Goal: Task Accomplishment & Management: Manage account settings

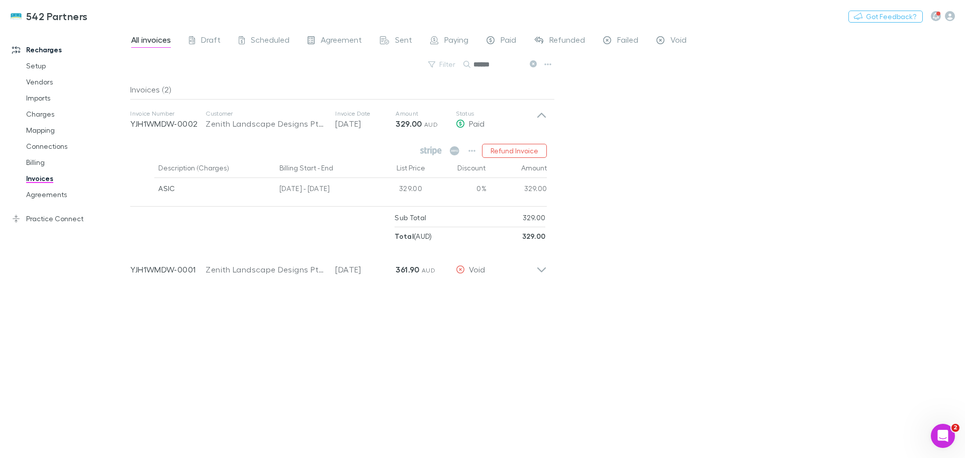
scroll to position [249, 0]
click at [537, 112] on icon at bounding box center [541, 120] width 11 height 20
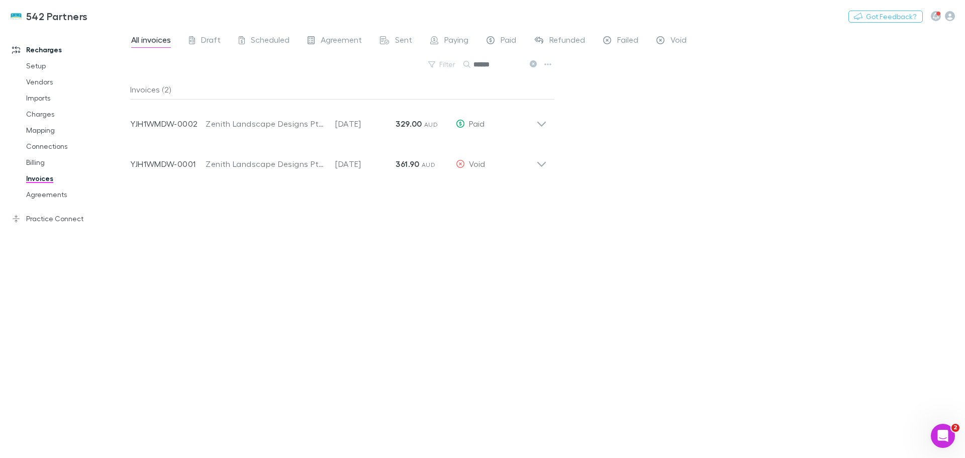
click at [39, 160] on link "Billing" at bounding box center [76, 162] width 120 height 16
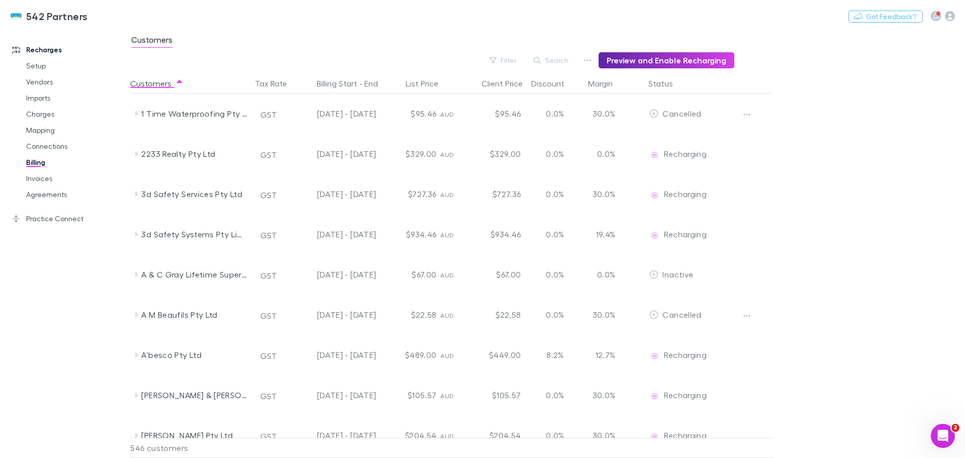
click at [558, 60] on button "Search" at bounding box center [551, 60] width 46 height 12
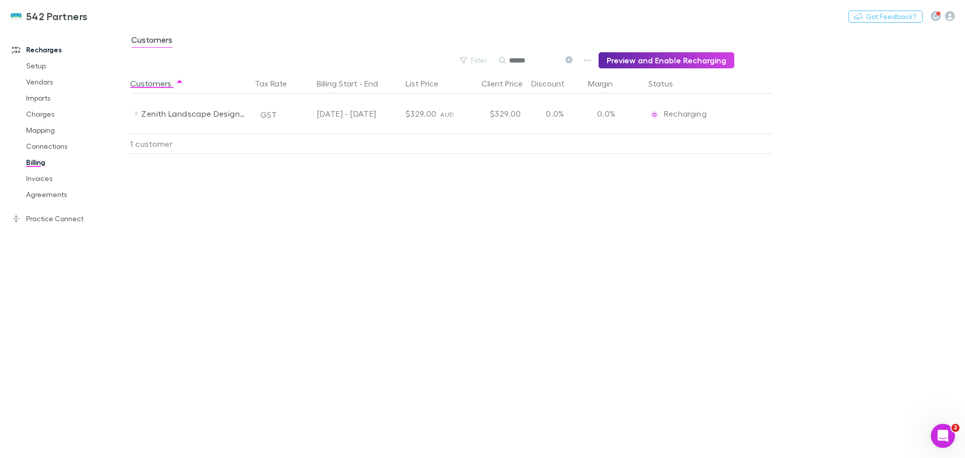
type input "******"
click at [38, 180] on link "Invoices" at bounding box center [76, 178] width 120 height 16
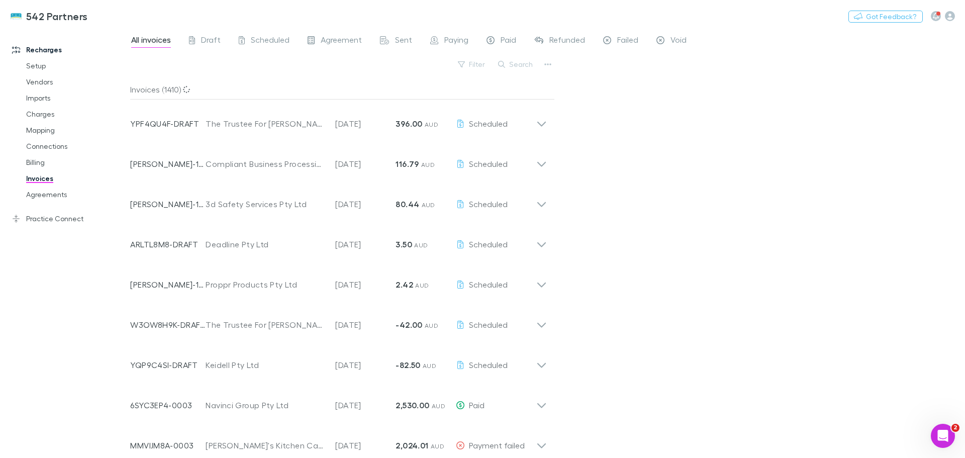
drag, startPoint x: 516, startPoint y: 62, endPoint x: 621, endPoint y: 100, distance: 111.5
click at [516, 62] on button "Search" at bounding box center [516, 64] width 46 height 12
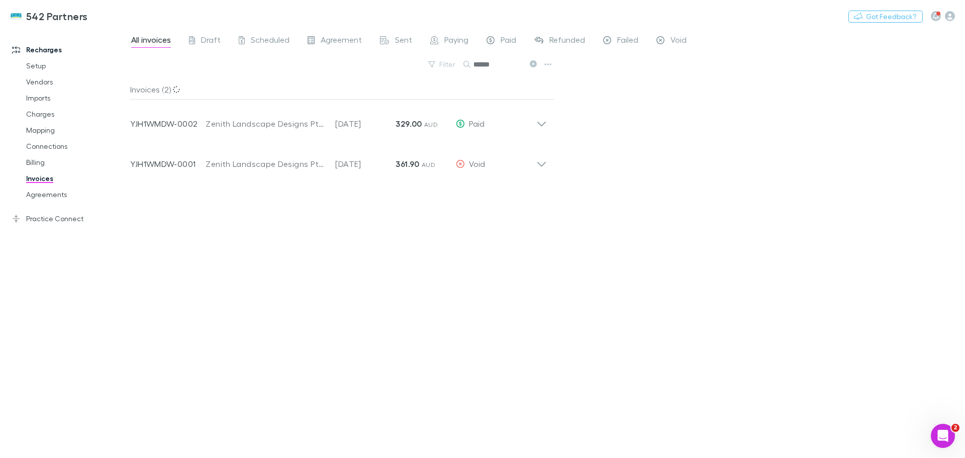
type input "******"
click at [544, 126] on icon at bounding box center [541, 120] width 11 height 20
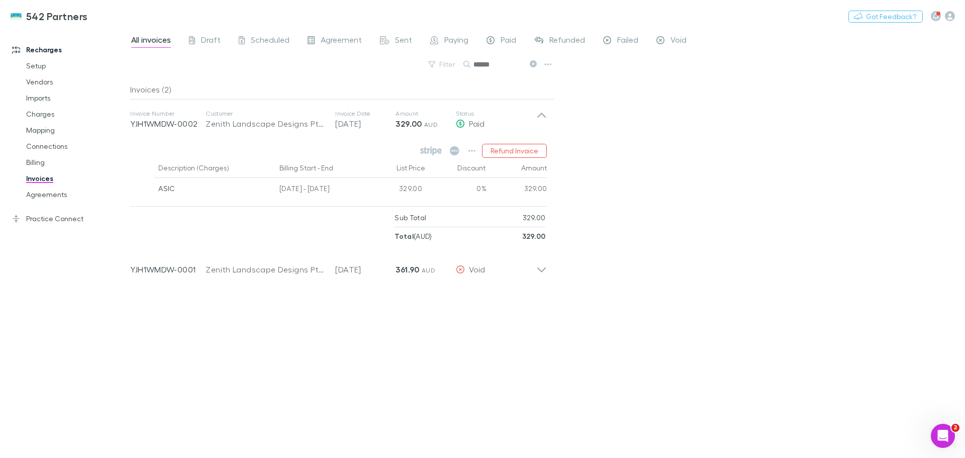
click at [473, 148] on icon "button" at bounding box center [471, 151] width 7 height 8
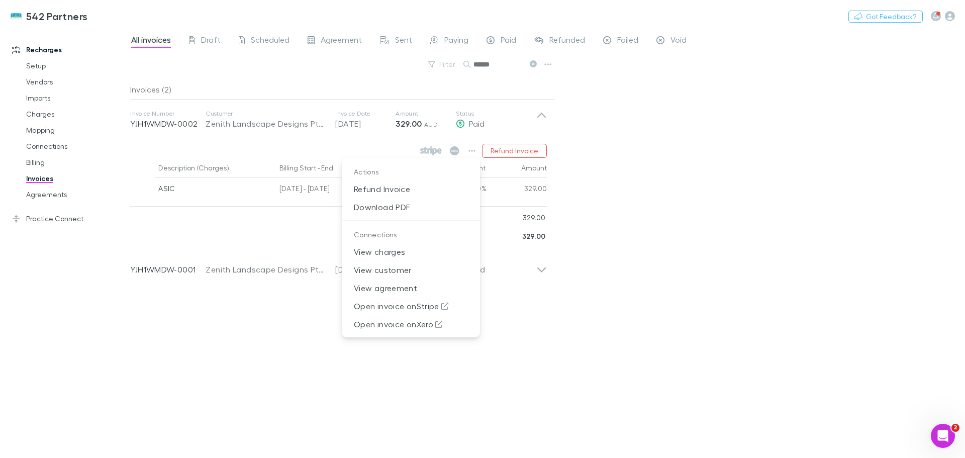
click at [399, 207] on p "Download PDF" at bounding box center [411, 207] width 138 height 18
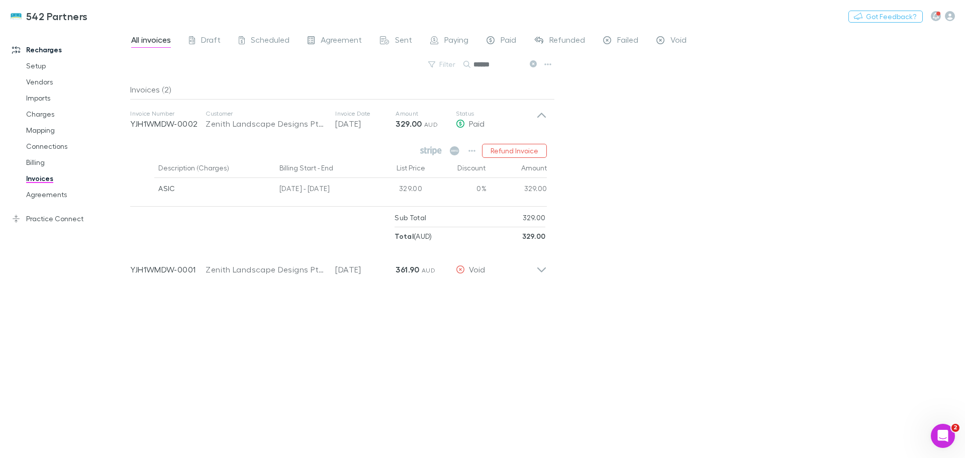
click at [542, 270] on icon at bounding box center [541, 269] width 9 height 5
click at [540, 295] on icon "button" at bounding box center [539, 296] width 7 height 8
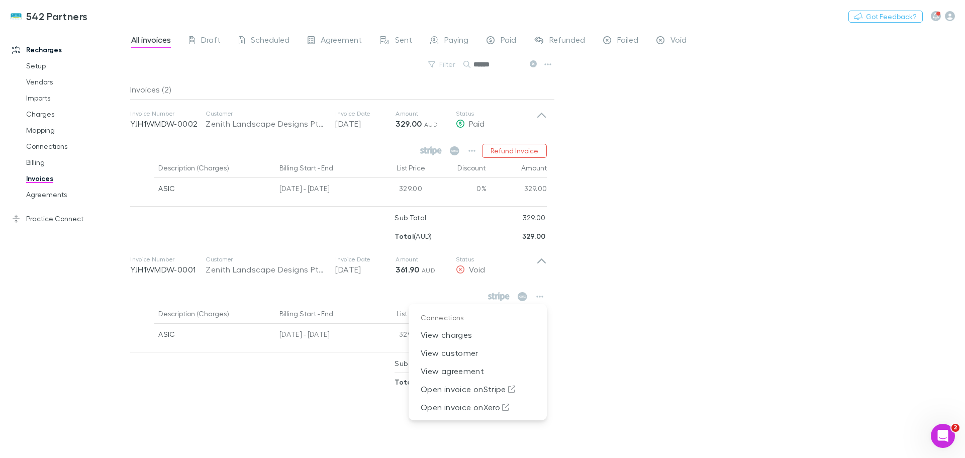
click at [482, 409] on p "Open invoice on Xero" at bounding box center [477, 407] width 138 height 18
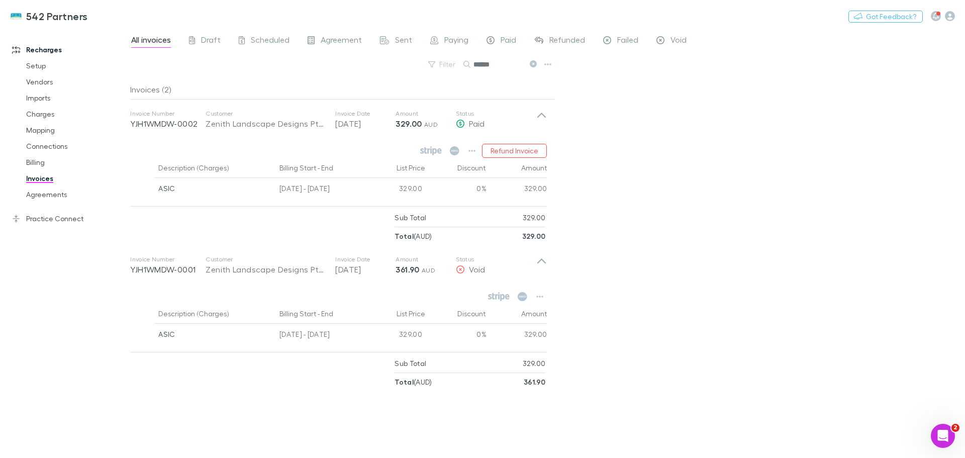
click at [506, 149] on button "Refund Invoice" at bounding box center [514, 151] width 65 height 14
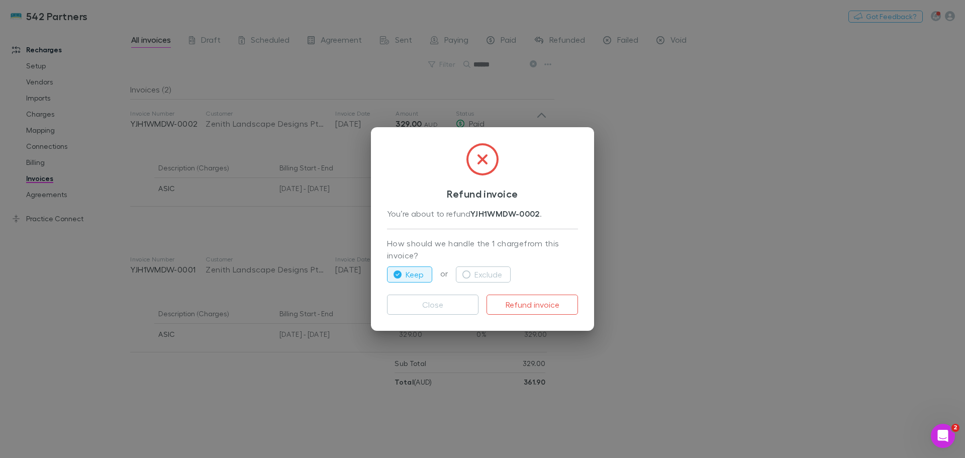
click at [469, 275] on icon "button" at bounding box center [466, 274] width 8 height 8
click at [529, 301] on button "Refund invoice" at bounding box center [531, 304] width 91 height 20
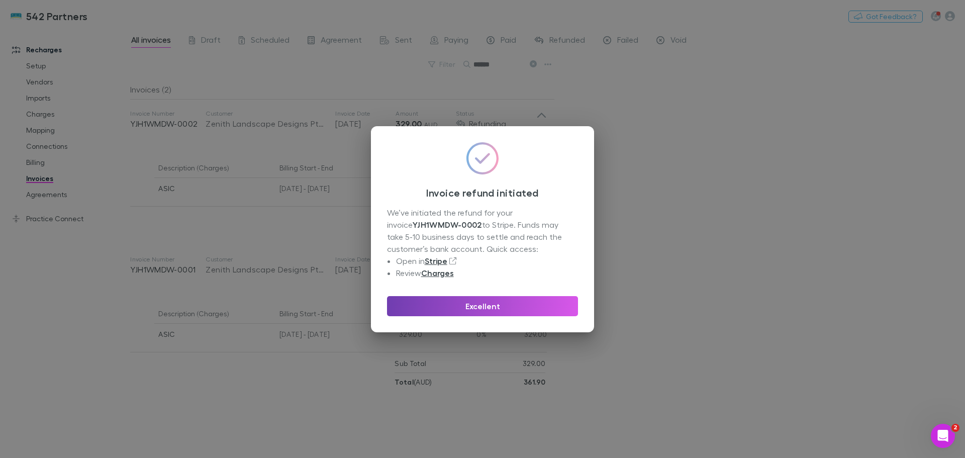
click at [488, 308] on button "Excellent" at bounding box center [482, 306] width 191 height 20
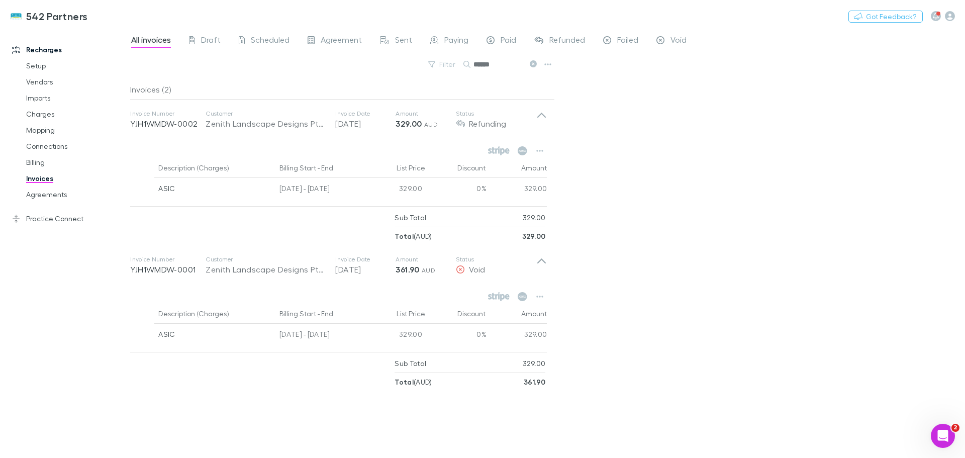
click at [532, 61] on icon at bounding box center [532, 63] width 7 height 7
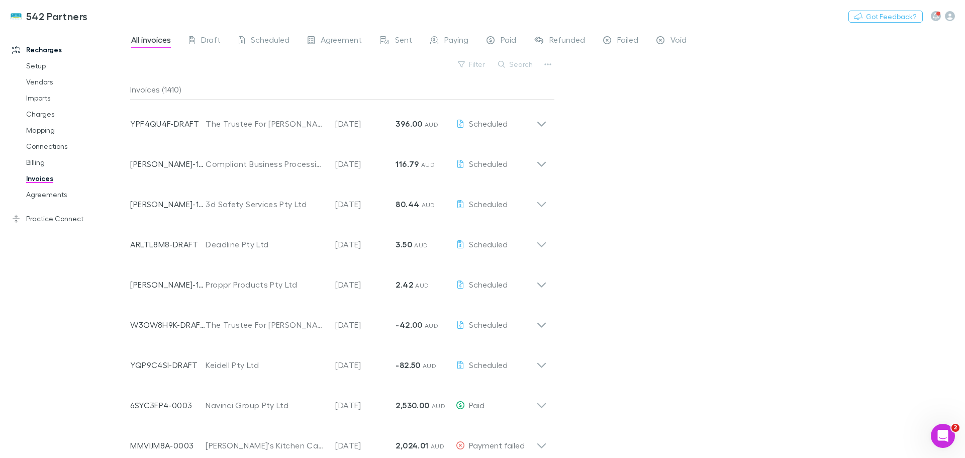
click at [35, 130] on link "Mapping" at bounding box center [76, 130] width 120 height 16
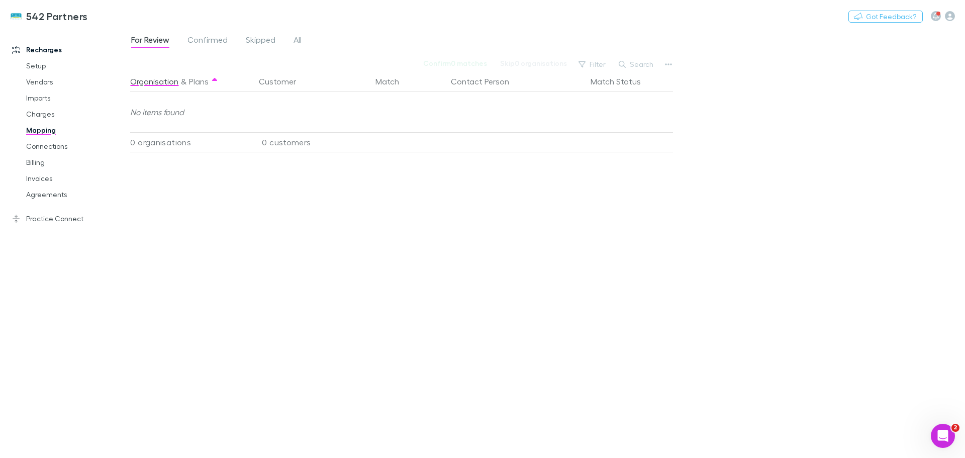
click at [298, 36] on span "All" at bounding box center [297, 41] width 8 height 13
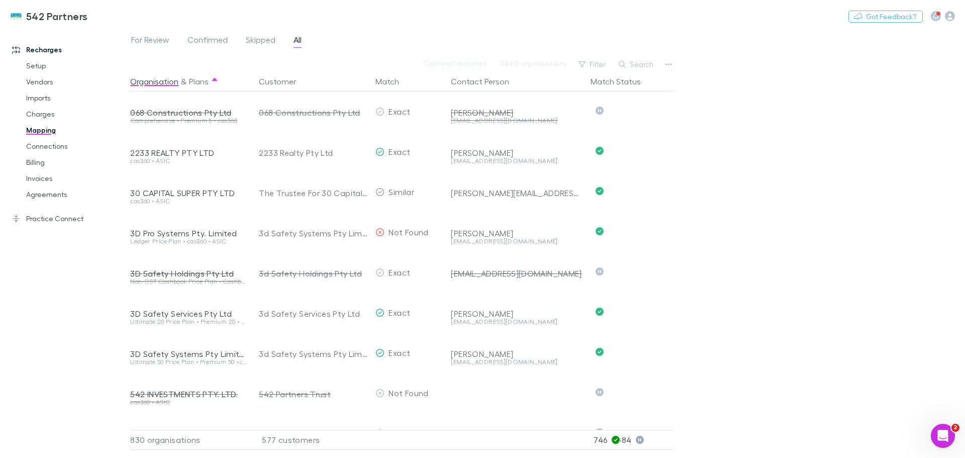
click at [643, 64] on button "Search" at bounding box center [636, 64] width 46 height 12
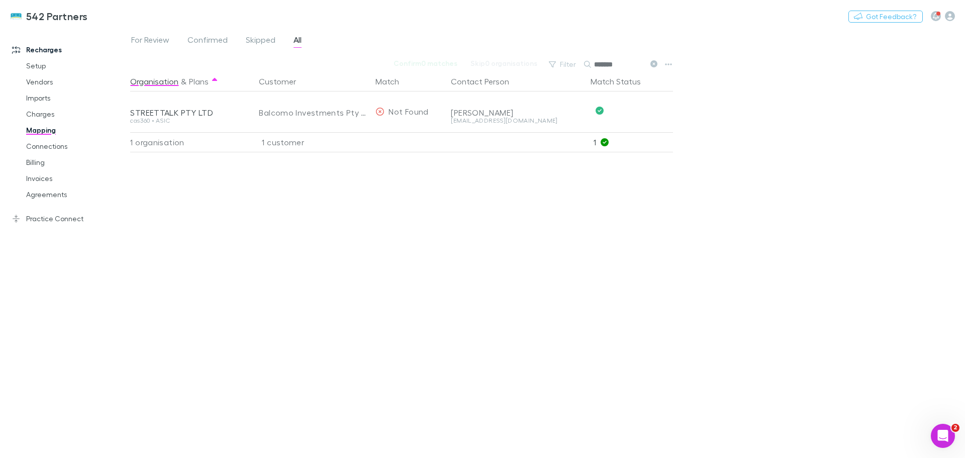
type input "*******"
click at [41, 180] on link "Invoices" at bounding box center [76, 178] width 120 height 16
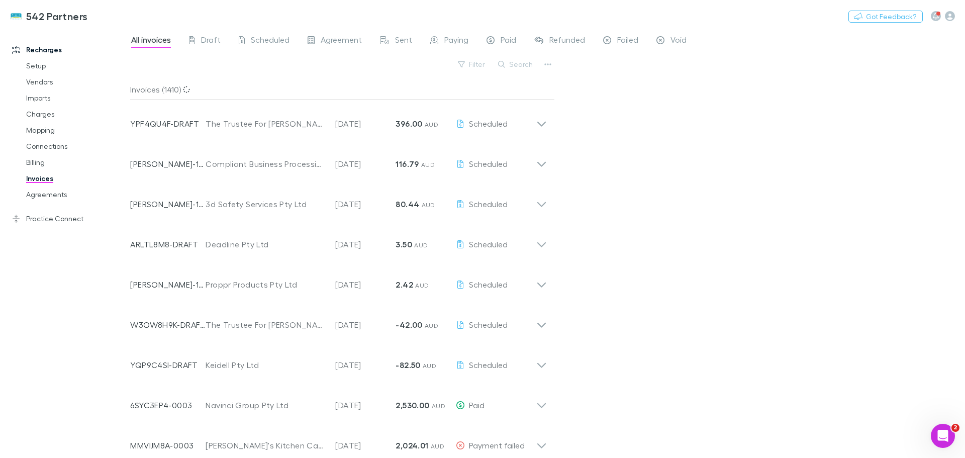
click at [526, 64] on button "Search" at bounding box center [516, 64] width 46 height 12
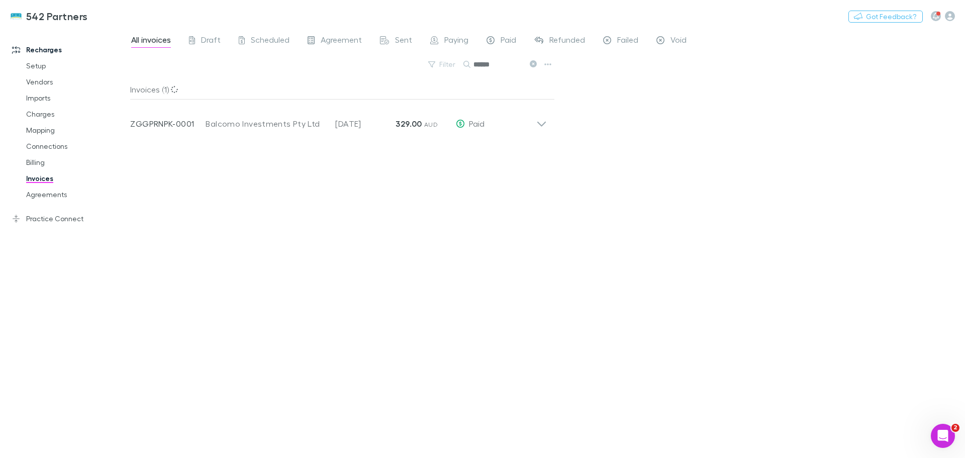
type input "******"
click at [542, 128] on icon at bounding box center [541, 120] width 11 height 20
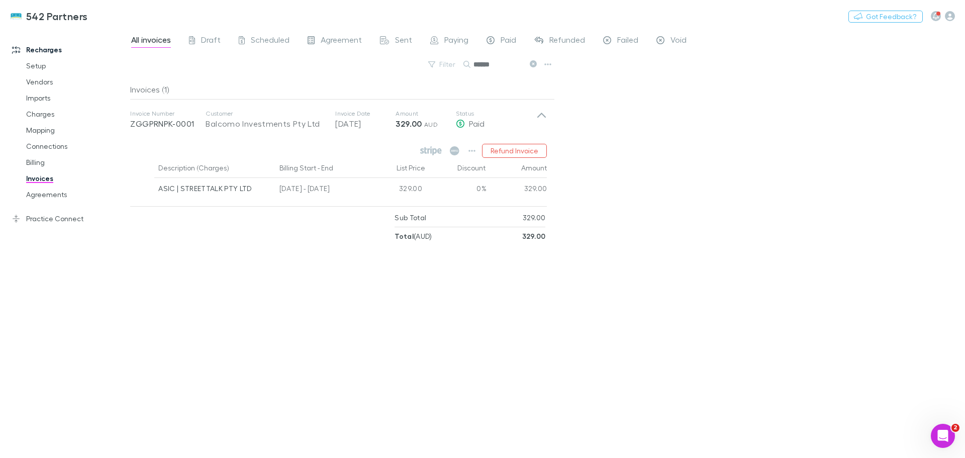
drag, startPoint x: 35, startPoint y: 192, endPoint x: 54, endPoint y: 197, distance: 19.7
click at [36, 192] on link "Agreements" at bounding box center [76, 194] width 120 height 16
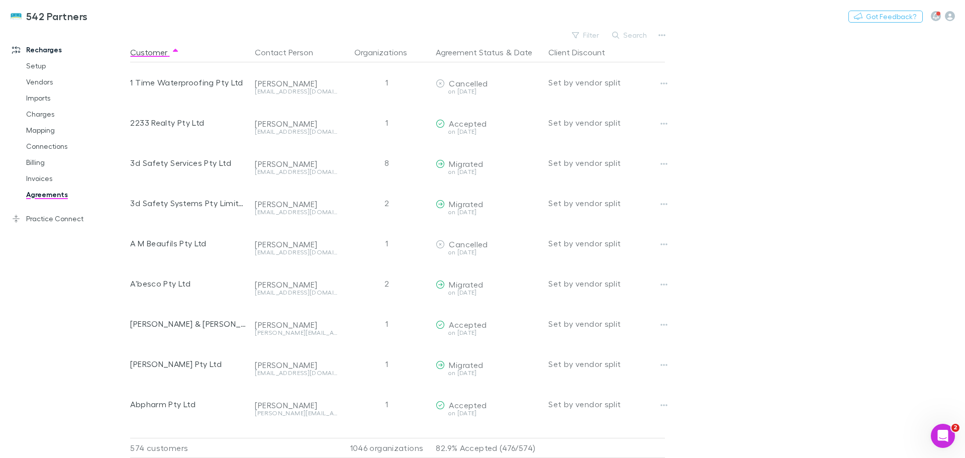
click at [638, 36] on button "Search" at bounding box center [630, 35] width 46 height 12
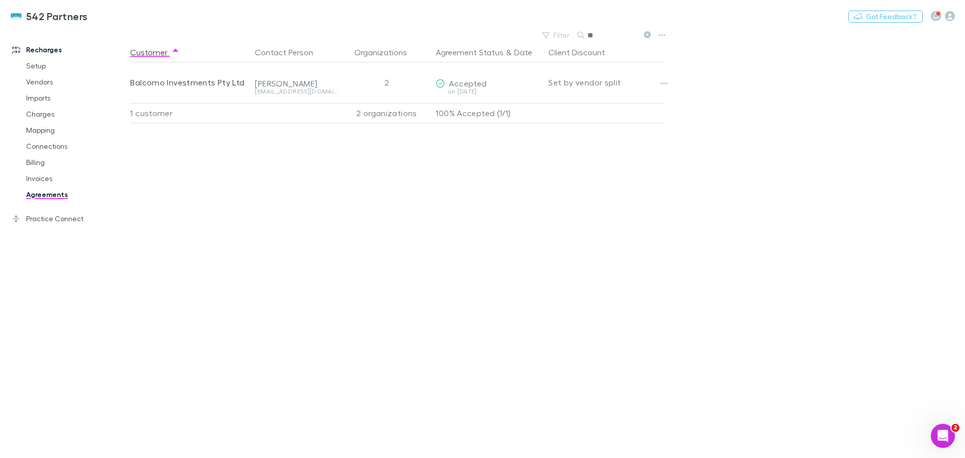
type input "*"
type input "******"
click at [41, 129] on link "Mapping" at bounding box center [76, 130] width 120 height 16
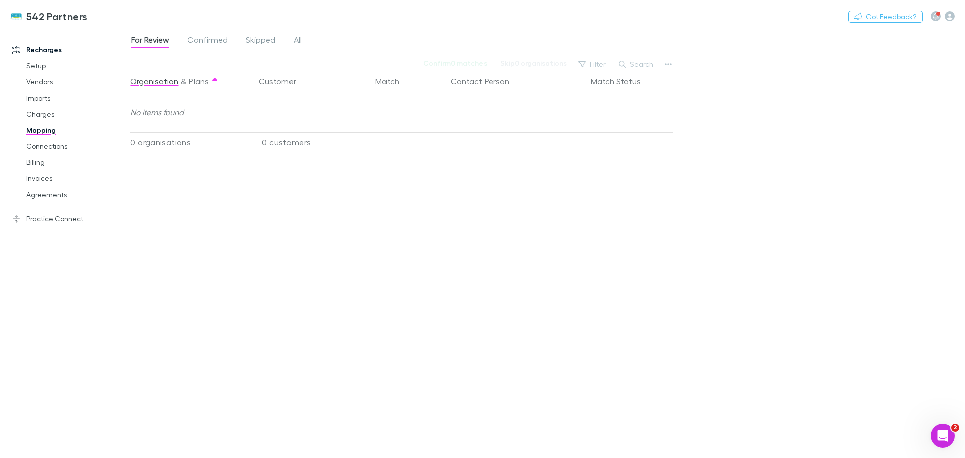
drag, startPoint x: 298, startPoint y: 37, endPoint x: 314, endPoint y: 43, distance: 17.4
click at [298, 37] on span "All" at bounding box center [297, 41] width 8 height 13
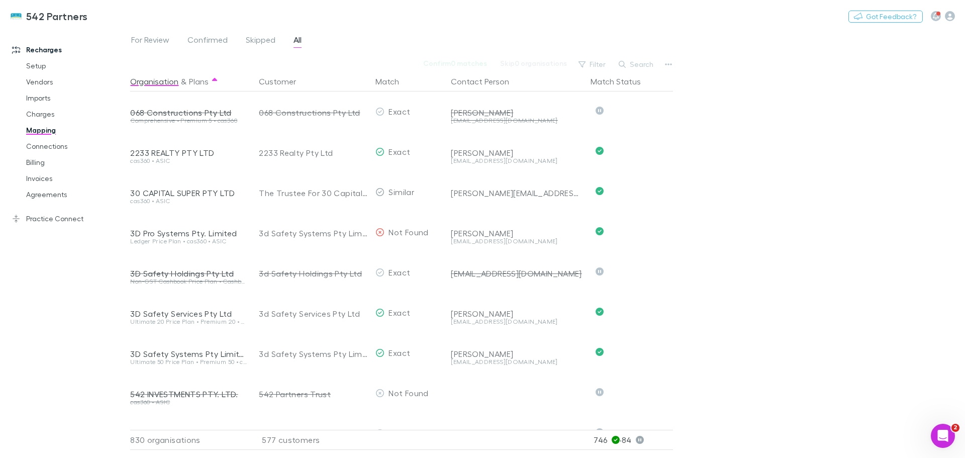
click at [647, 62] on button "Search" at bounding box center [636, 64] width 46 height 12
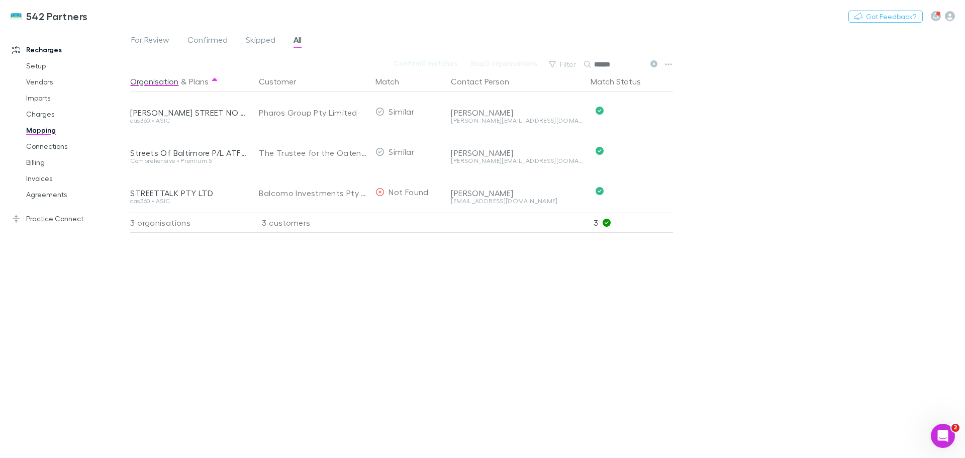
type input "******"
drag, startPoint x: 612, startPoint y: 62, endPoint x: 568, endPoint y: 59, distance: 44.8
click at [568, 59] on div "Filter Search ******" at bounding box center [603, 64] width 118 height 14
drag, startPoint x: 33, startPoint y: 178, endPoint x: 87, endPoint y: 189, distance: 55.0
click at [33, 178] on link "Invoices" at bounding box center [76, 178] width 120 height 16
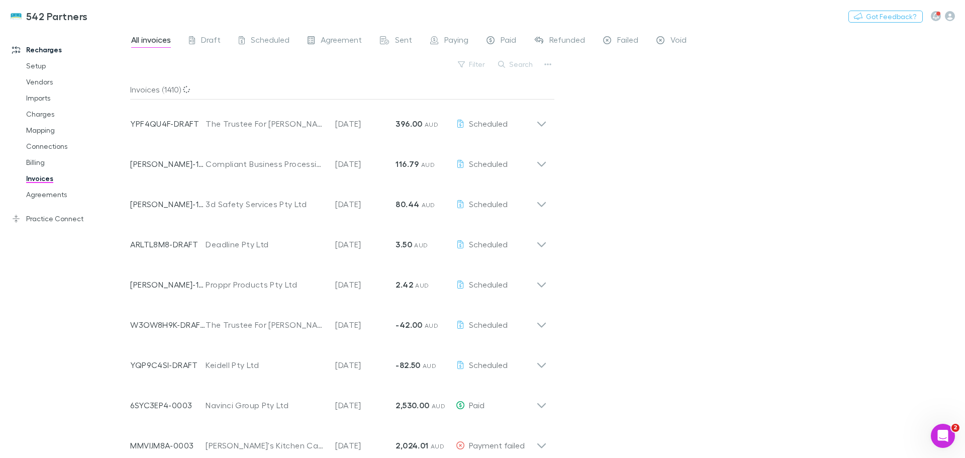
click at [523, 62] on button "Search" at bounding box center [516, 64] width 46 height 12
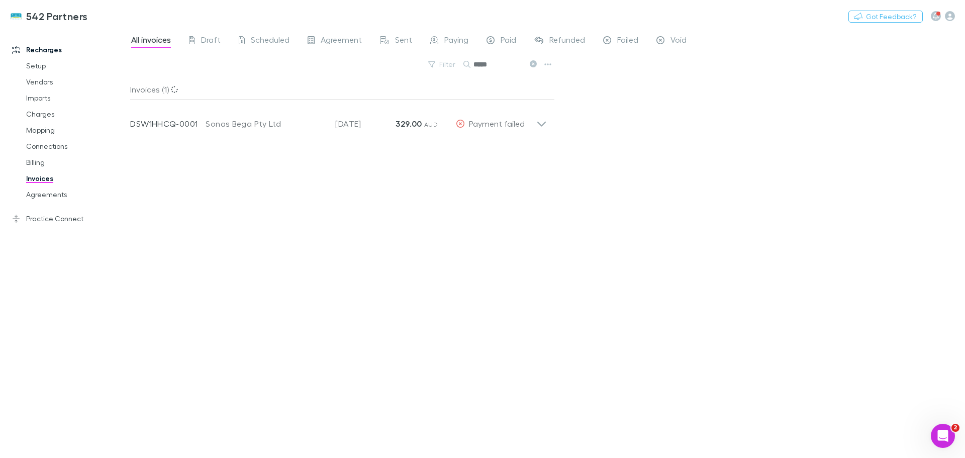
type input "*****"
click at [542, 125] on icon at bounding box center [541, 124] width 9 height 5
click at [481, 151] on icon "button" at bounding box center [480, 151] width 7 height 8
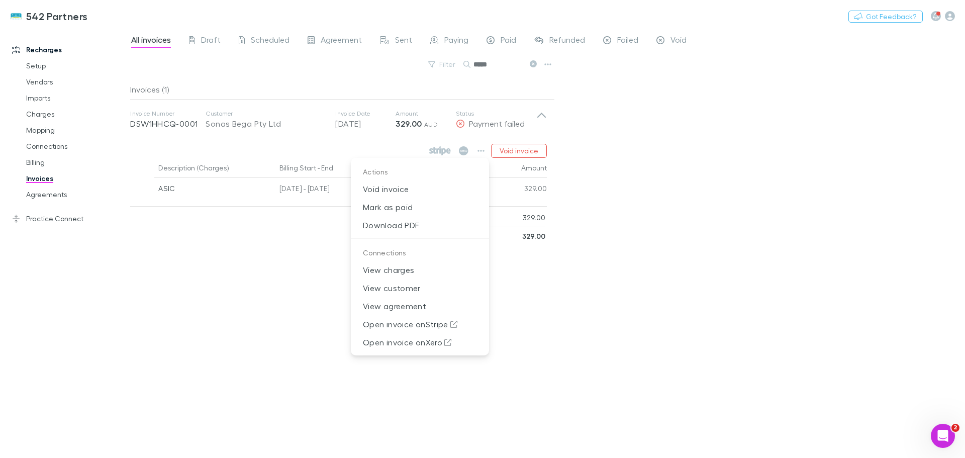
click at [388, 224] on p "Download PDF" at bounding box center [420, 225] width 138 height 18
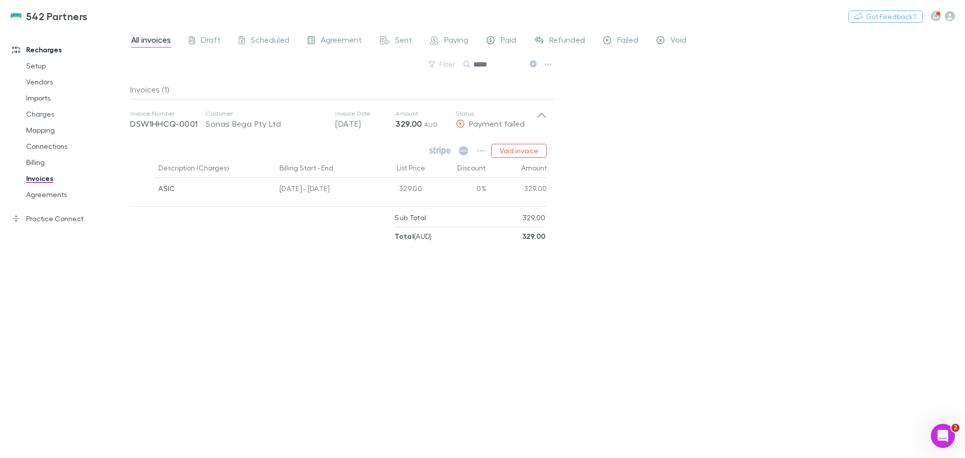
click at [480, 150] on icon "button" at bounding box center [480, 151] width 7 height 8
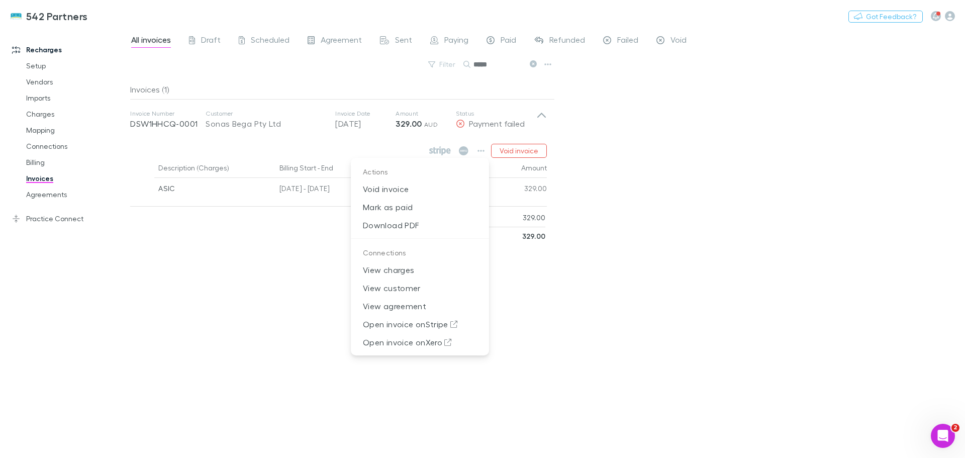
click at [629, 146] on div at bounding box center [482, 229] width 965 height 458
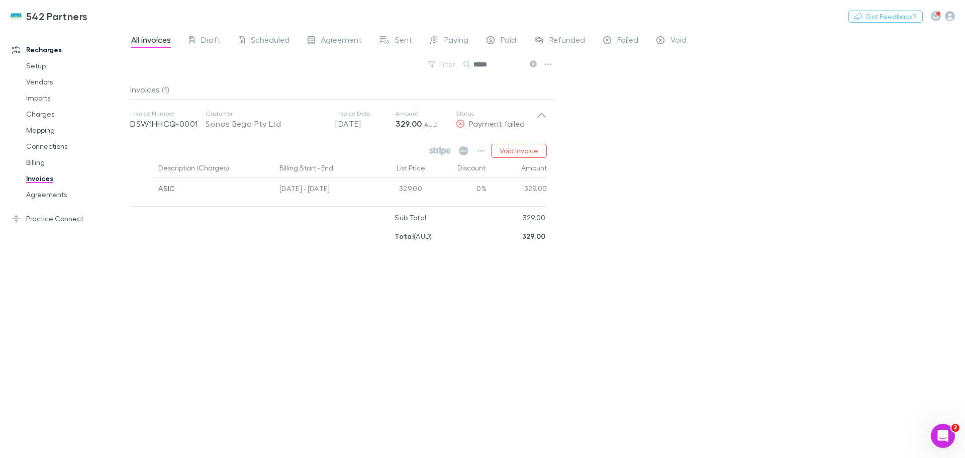
click at [534, 63] on icon at bounding box center [532, 63] width 7 height 7
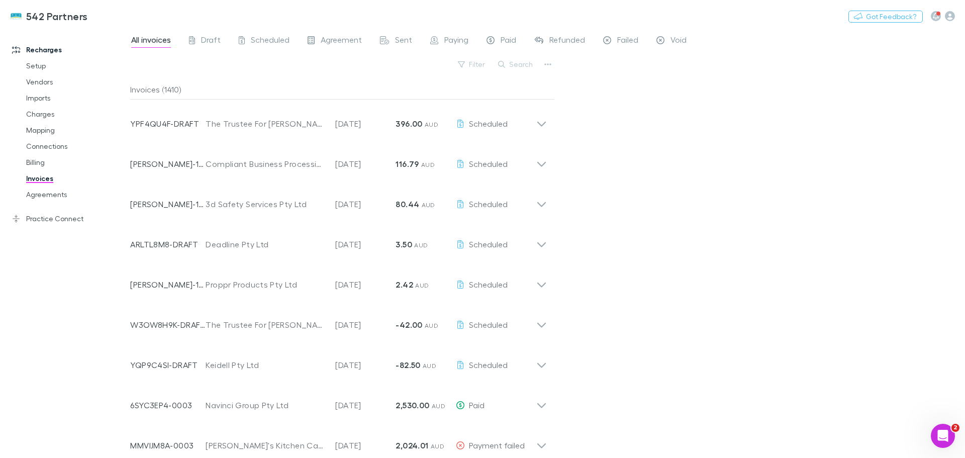
click at [628, 36] on span "Failed" at bounding box center [627, 41] width 21 height 13
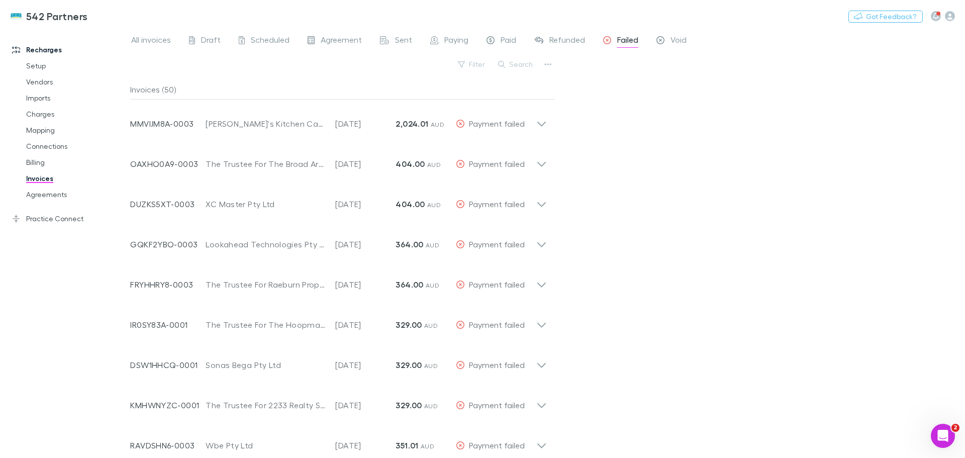
click at [539, 164] on icon at bounding box center [541, 164] width 9 height 5
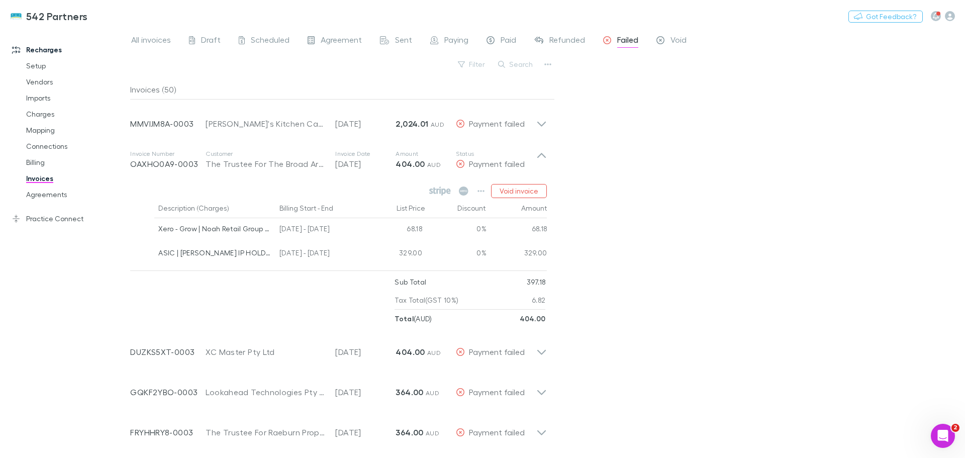
click at [539, 164] on icon at bounding box center [541, 160] width 11 height 20
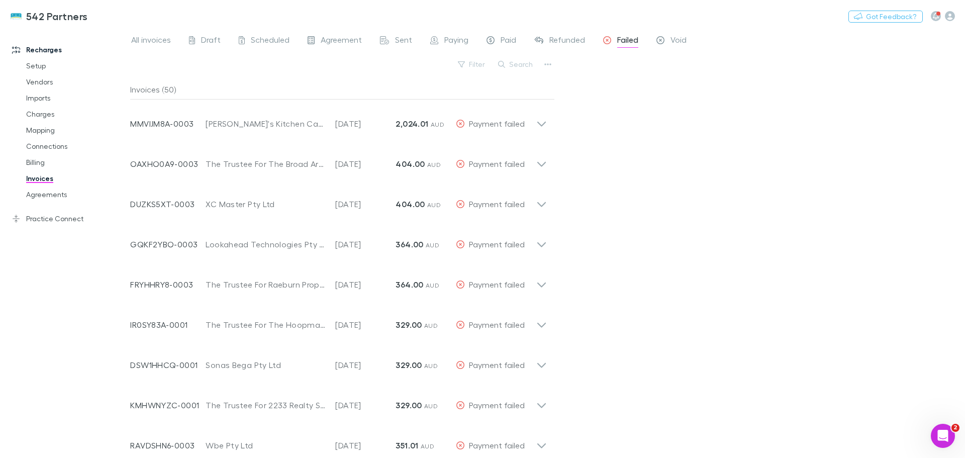
click at [537, 244] on icon at bounding box center [541, 240] width 11 height 20
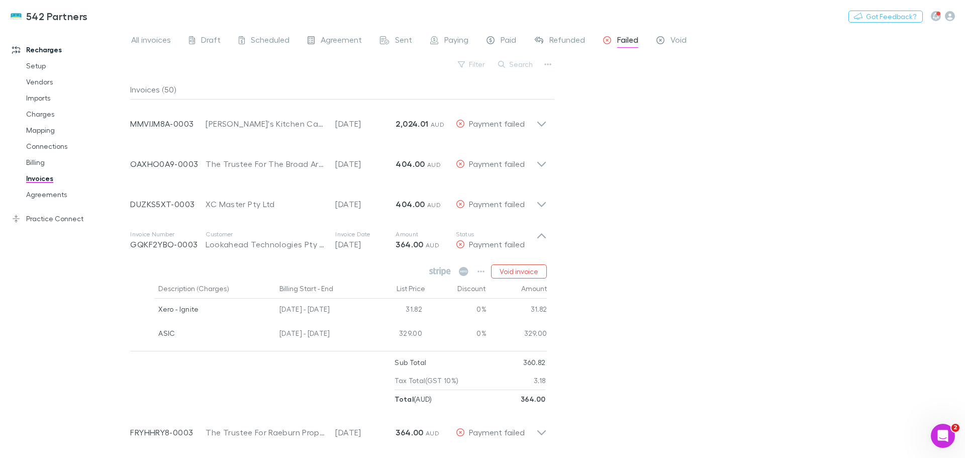
click at [543, 236] on icon at bounding box center [541, 235] width 9 height 5
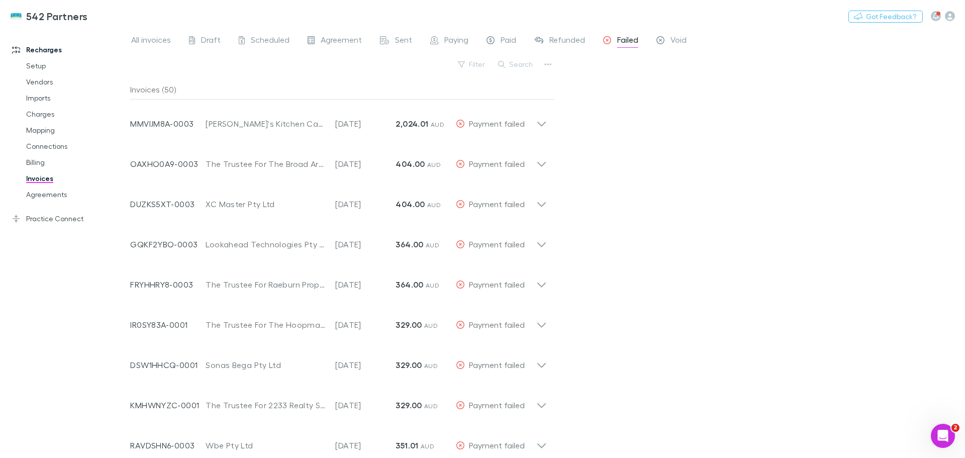
click at [481, 60] on button "Filter" at bounding box center [472, 64] width 38 height 12
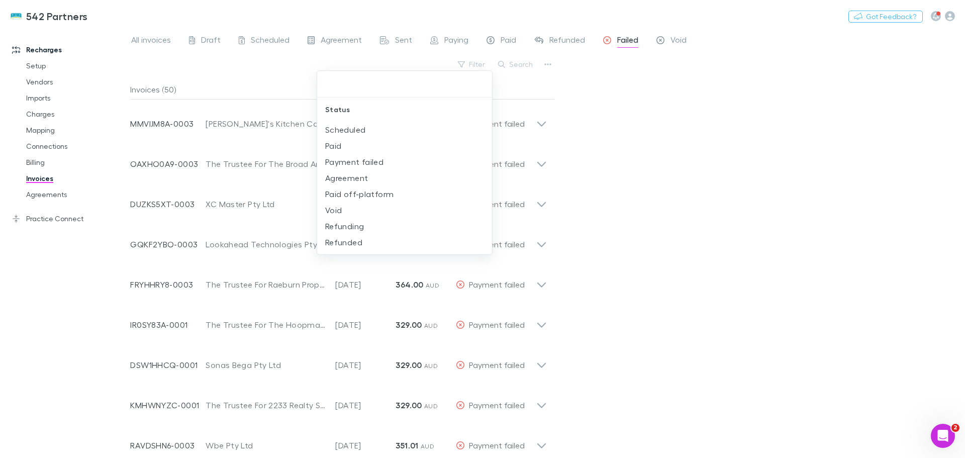
click at [479, 65] on div at bounding box center [482, 229] width 965 height 458
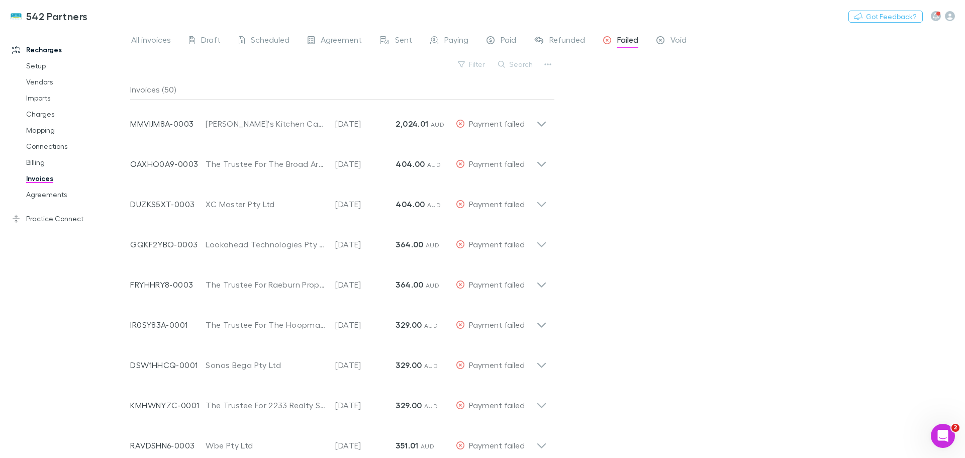
click at [940, 434] on icon "Open Intercom Messenger" at bounding box center [942, 436] width 17 height 17
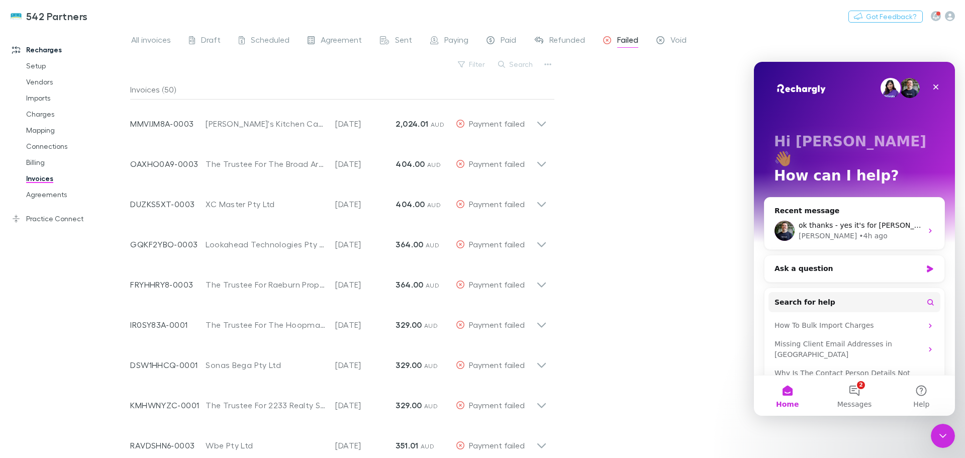
click at [829, 292] on button "Search for help" at bounding box center [854, 302] width 172 height 20
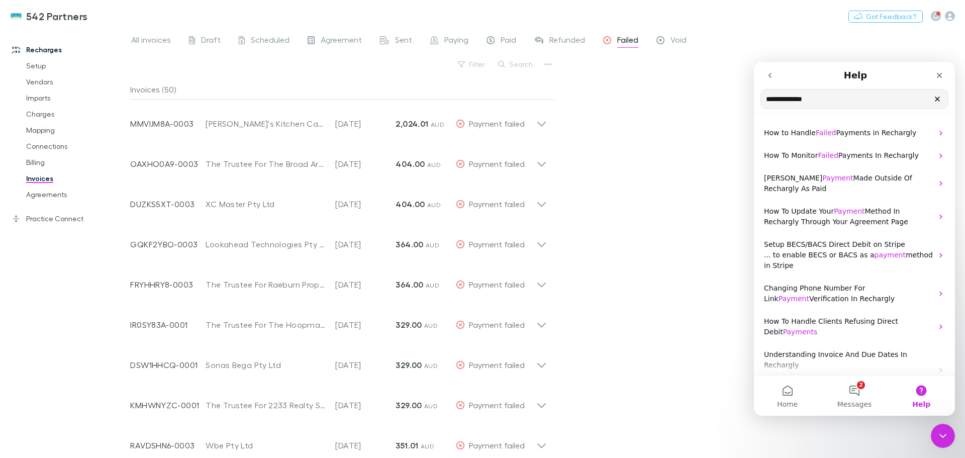
type input "**********"
click at [788, 133] on span "How to Handle" at bounding box center [790, 133] width 52 height 8
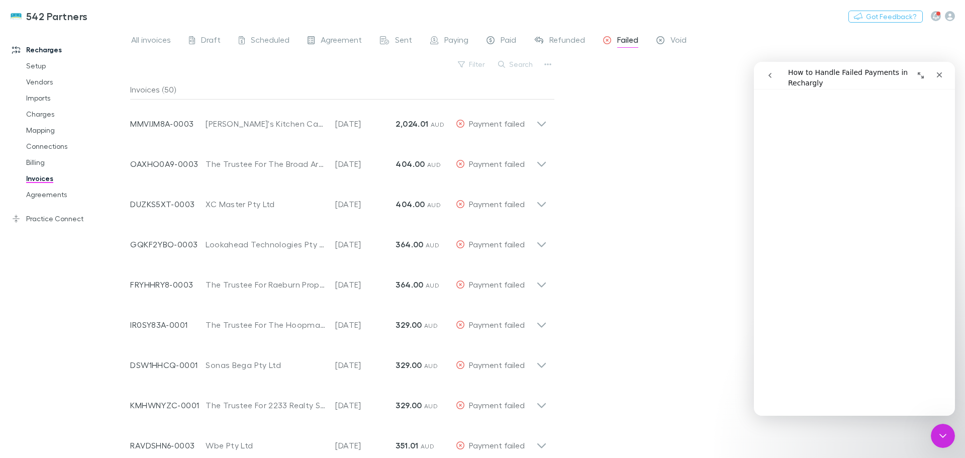
scroll to position [100, 0]
click at [942, 72] on icon "Close" at bounding box center [939, 75] width 8 height 8
